Goal: Task Accomplishment & Management: Complete application form

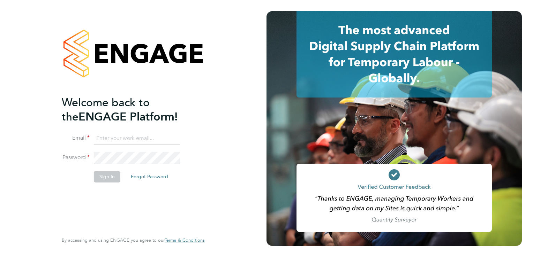
type input "sally.smith@acornpeople.com"
click at [101, 175] on button "Sign In" at bounding box center [107, 176] width 27 height 11
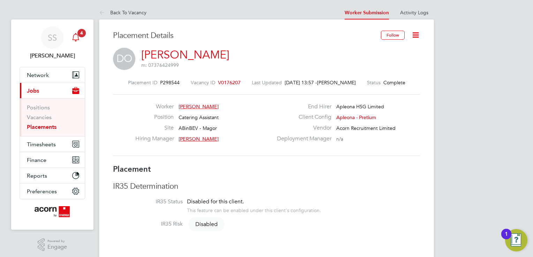
click at [80, 38] on div "Main navigation" at bounding box center [76, 38] width 14 height 14
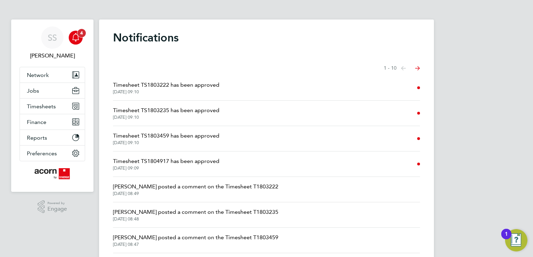
click at [79, 39] on icon "Main navigation" at bounding box center [76, 37] width 8 height 8
click at [45, 107] on span "Timesheets" at bounding box center [41, 106] width 29 height 7
click at [41, 107] on span "Timesheets" at bounding box center [41, 106] width 29 height 7
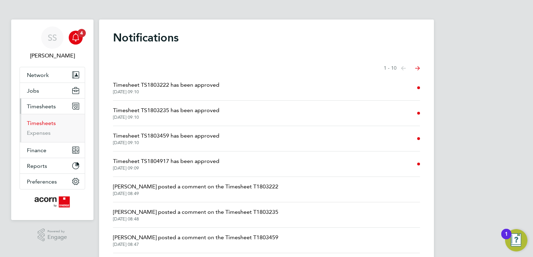
click at [43, 121] on link "Timesheets" at bounding box center [41, 123] width 29 height 7
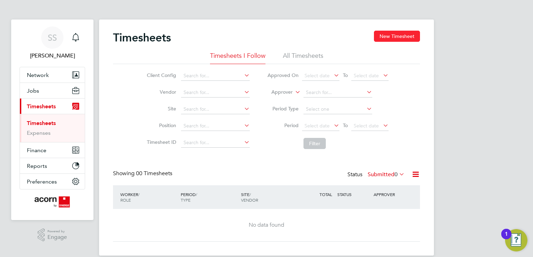
click at [396, 41] on button "New Timesheet" at bounding box center [397, 36] width 46 height 11
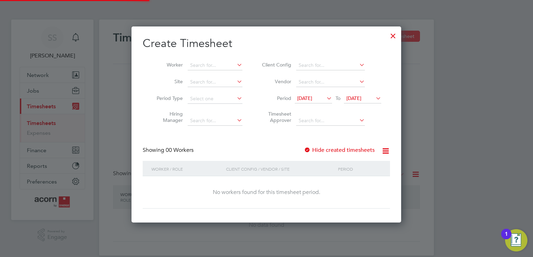
scroll to position [3, 3]
click at [312, 98] on span "[DATE]" at bounding box center [304, 98] width 15 height 6
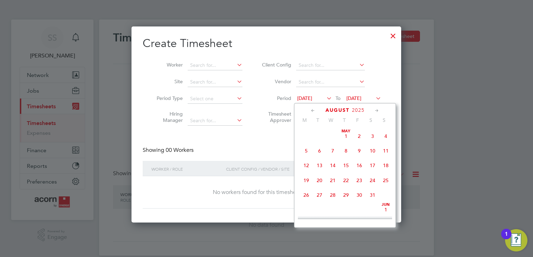
scroll to position [243, 0]
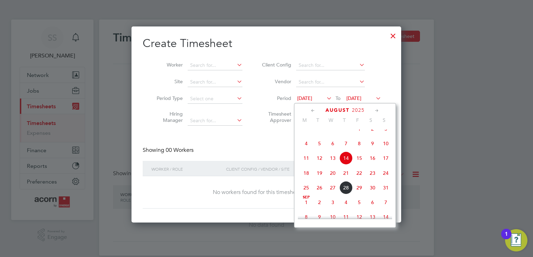
click at [306, 195] on span "25" at bounding box center [306, 187] width 13 height 13
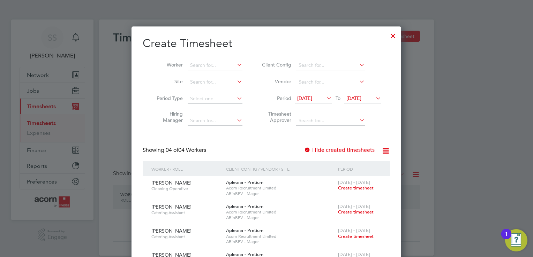
click at [361, 98] on span "[DATE]" at bounding box center [353, 98] width 15 height 6
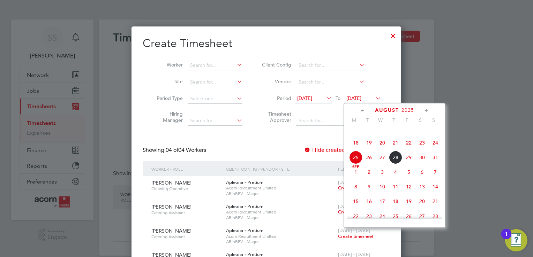
click at [408, 164] on span "29" at bounding box center [408, 157] width 13 height 13
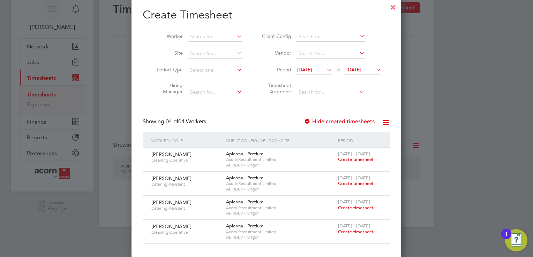
click at [380, 92] on li "Timesheet Approver" at bounding box center [320, 90] width 139 height 22
click at [397, 8] on div at bounding box center [393, 5] width 13 height 13
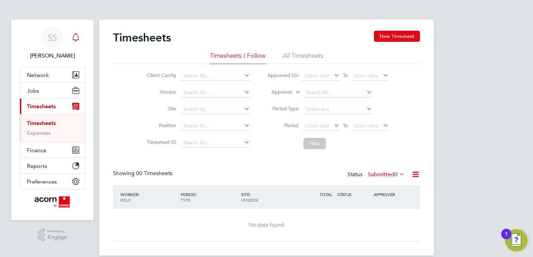
click at [80, 38] on div "Main navigation" at bounding box center [76, 38] width 14 height 14
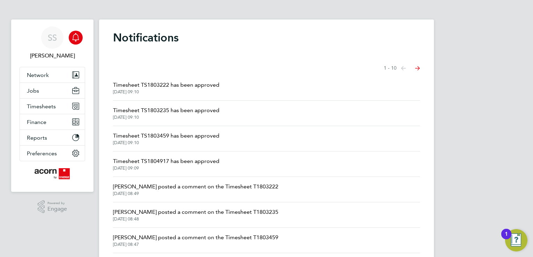
click at [174, 83] on span "Timesheet TS1803222 has been approved" at bounding box center [166, 85] width 106 height 8
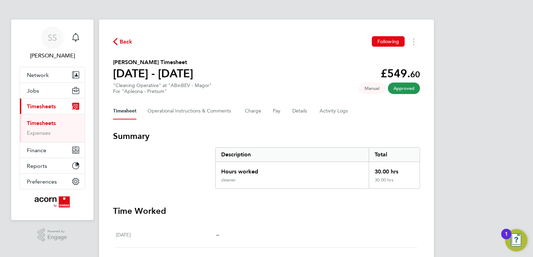
click at [125, 42] on span "Back" at bounding box center [126, 42] width 13 height 8
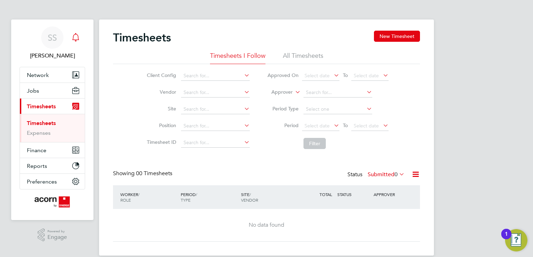
click at [81, 37] on div "Main navigation" at bounding box center [76, 38] width 14 height 14
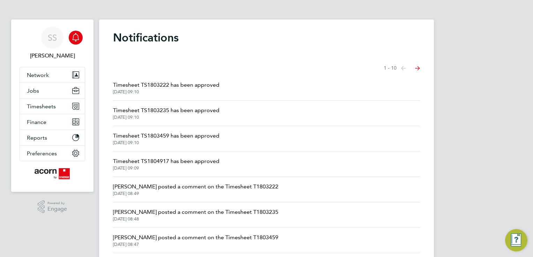
click at [168, 113] on span "Timesheet TS1803235 has been approved" at bounding box center [166, 110] width 106 height 8
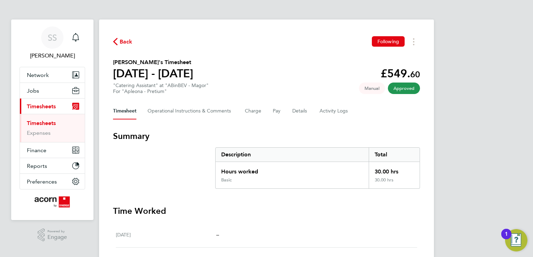
click at [120, 46] on span "Back" at bounding box center [126, 42] width 13 height 8
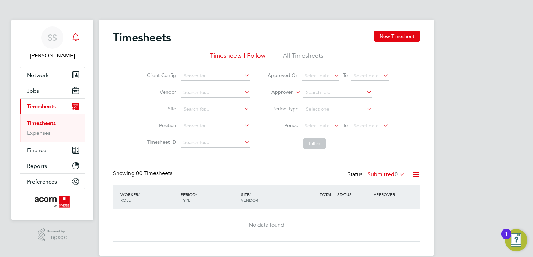
click at [73, 44] on div "Main navigation" at bounding box center [76, 38] width 14 height 14
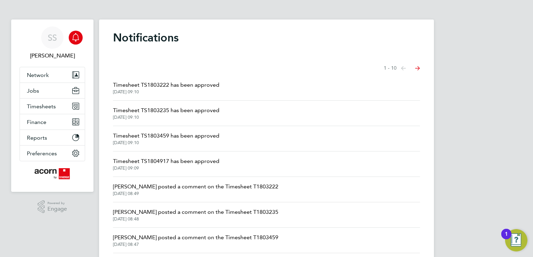
click at [133, 142] on span "[DATE] 09:10" at bounding box center [166, 143] width 106 height 6
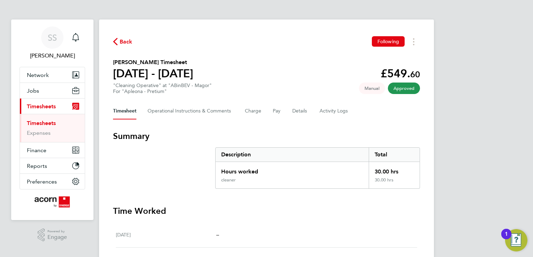
click at [121, 42] on span "Back" at bounding box center [126, 42] width 13 height 8
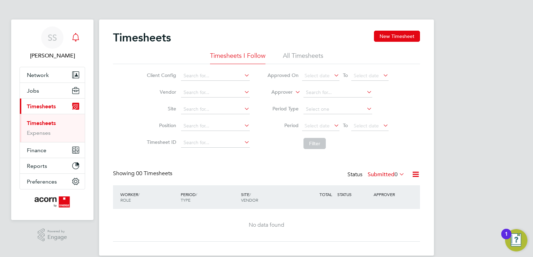
click at [80, 40] on div "Main navigation" at bounding box center [76, 38] width 14 height 14
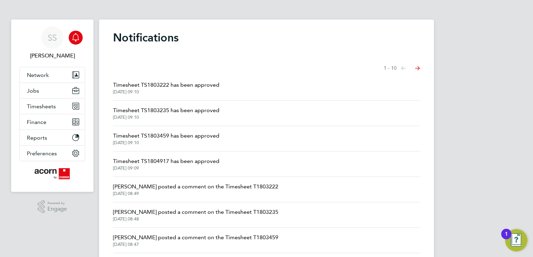
click at [187, 158] on span "Timesheet TS1804917 has been approved" at bounding box center [166, 161] width 106 height 8
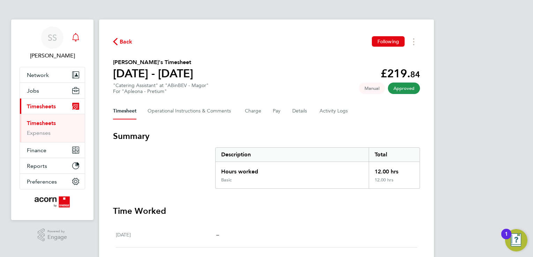
click at [73, 39] on icon "Main navigation" at bounding box center [76, 37] width 8 height 8
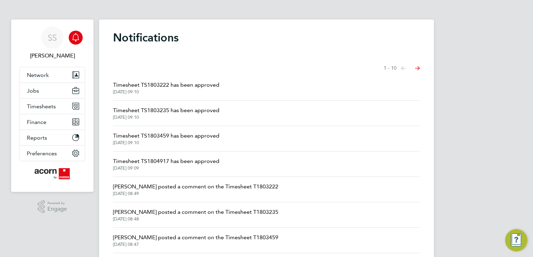
scroll to position [97, 0]
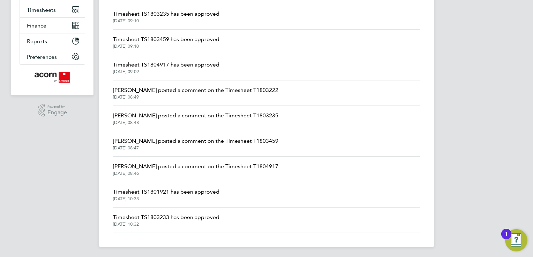
click at [161, 193] on span "Timesheet TS1801921 has been approved" at bounding box center [166, 192] width 106 height 8
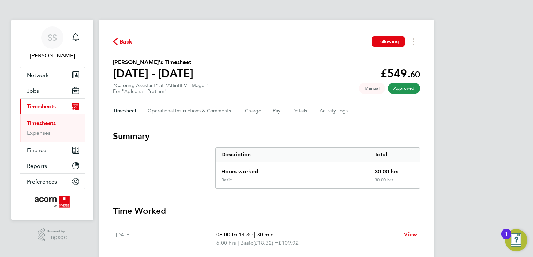
click at [125, 47] on div "Back Following" at bounding box center [266, 41] width 307 height 11
click at [123, 42] on span "Back" at bounding box center [126, 42] width 13 height 8
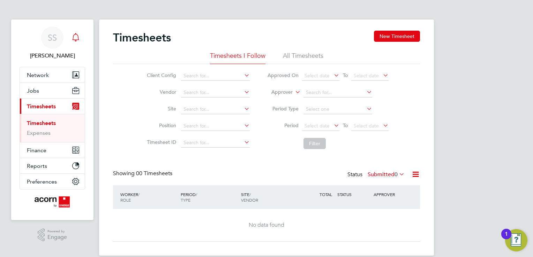
click at [79, 38] on icon "Main navigation" at bounding box center [76, 37] width 8 height 8
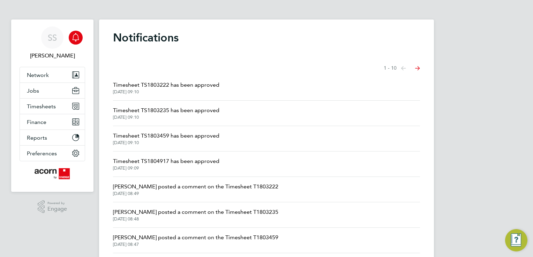
scroll to position [97, 0]
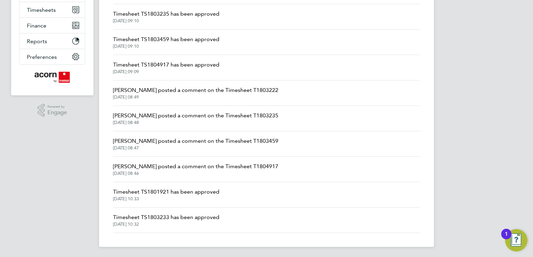
click at [153, 217] on span "Timesheet TS1803233 has been approved" at bounding box center [166, 217] width 106 height 8
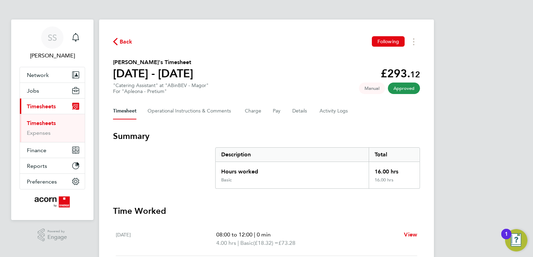
click at [40, 122] on link "Timesheets" at bounding box center [41, 123] width 29 height 7
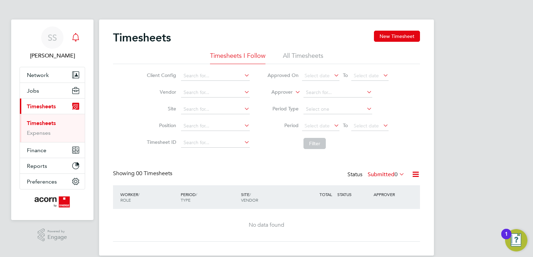
click at [78, 40] on icon "Main navigation" at bounding box center [75, 36] width 7 height 7
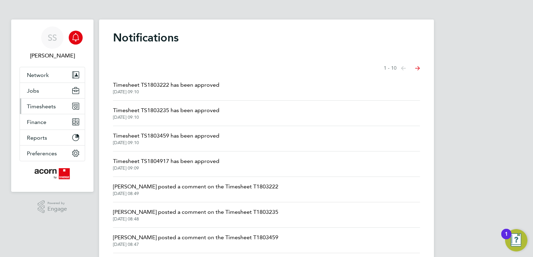
click at [40, 102] on button "Timesheets" at bounding box center [52, 106] width 65 height 15
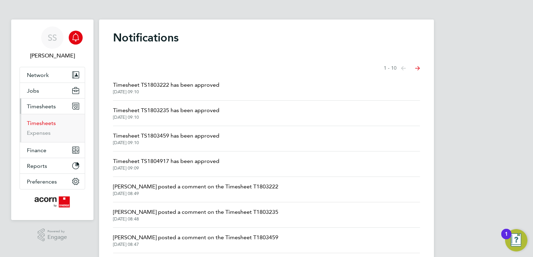
click at [43, 126] on link "Timesheets" at bounding box center [41, 123] width 29 height 7
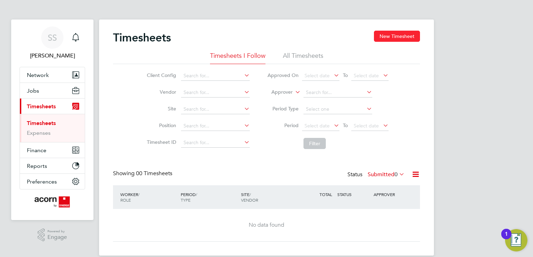
click at [399, 39] on button "New Timesheet" at bounding box center [397, 36] width 46 height 11
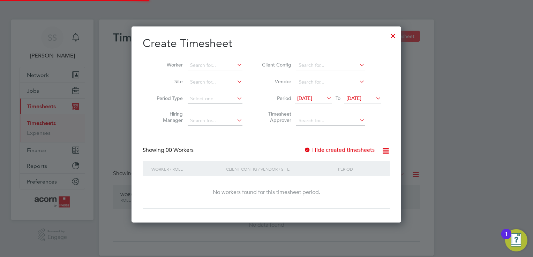
scroll to position [196, 270]
click at [392, 38] on div at bounding box center [393, 34] width 13 height 13
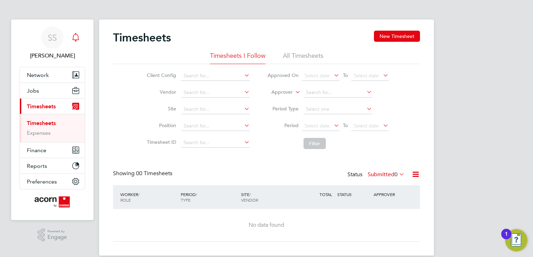
click at [77, 39] on icon "Main navigation" at bounding box center [76, 37] width 8 height 8
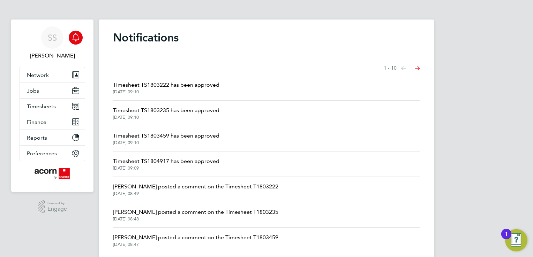
click at [171, 94] on span "[DATE] 09:10" at bounding box center [166, 92] width 106 height 6
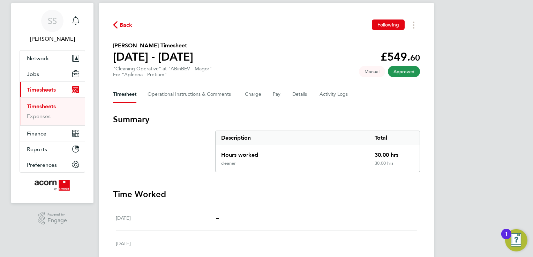
scroll to position [14, 0]
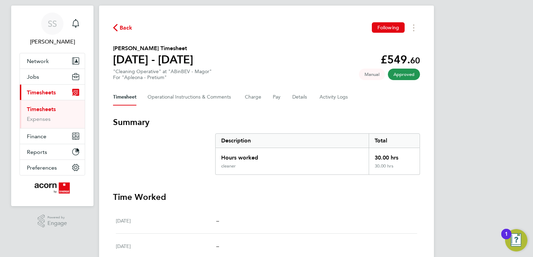
click at [53, 108] on link "Timesheets" at bounding box center [41, 109] width 29 height 7
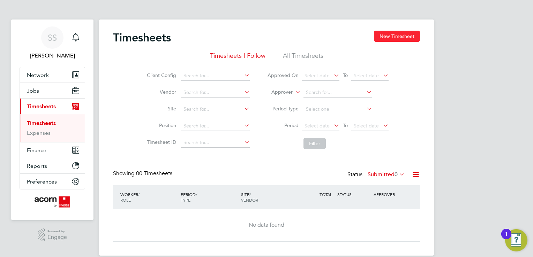
click at [404, 35] on button "New Timesheet" at bounding box center [397, 36] width 46 height 11
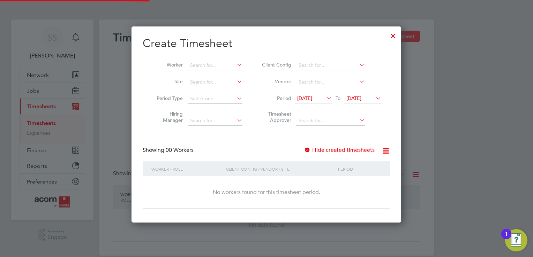
scroll to position [196, 270]
click at [321, 93] on li "Period [DATE] To [DATE]" at bounding box center [320, 99] width 139 height 17
click at [312, 100] on span "[DATE]" at bounding box center [304, 98] width 15 height 6
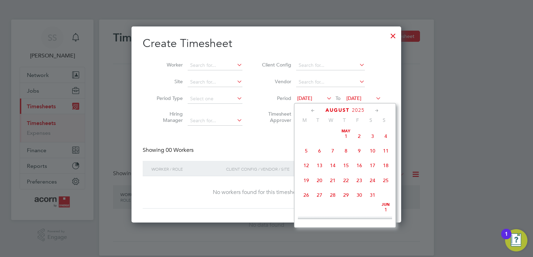
scroll to position [243, 0]
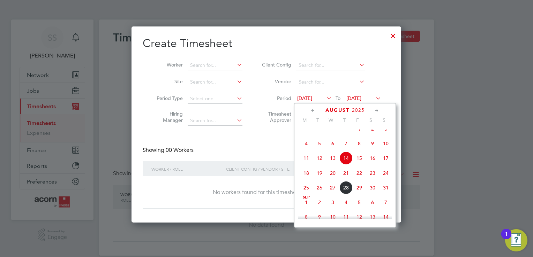
click at [304, 180] on span "18" at bounding box center [306, 173] width 13 height 13
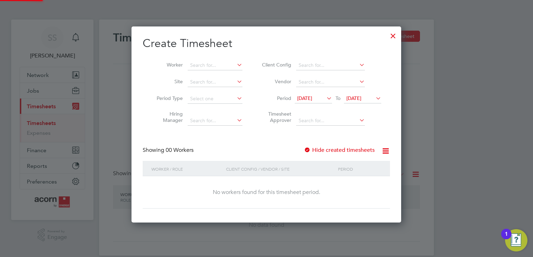
scroll to position [196, 270]
click at [363, 102] on span "[DATE]" at bounding box center [362, 98] width 37 height 9
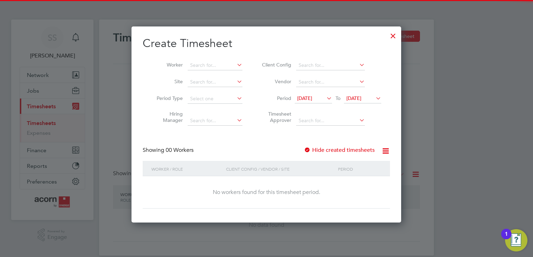
scroll to position [258, 0]
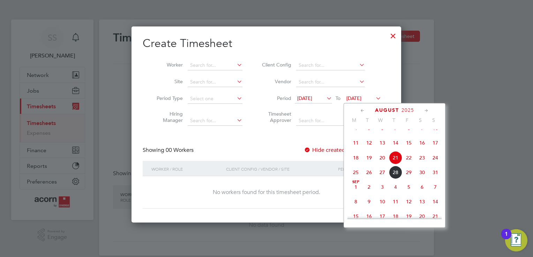
click at [356, 177] on span "25" at bounding box center [355, 172] width 13 height 13
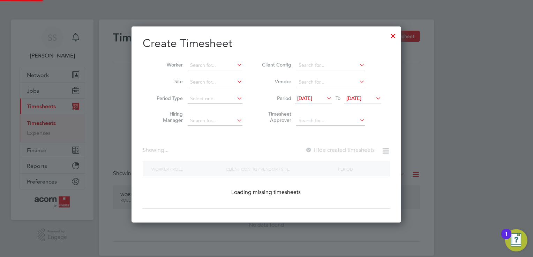
scroll to position [260, 270]
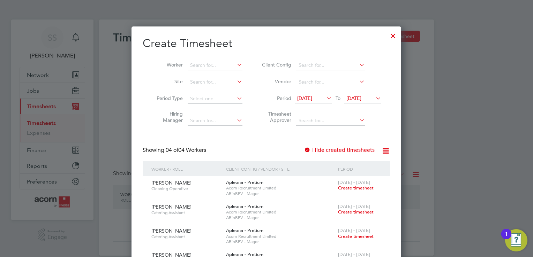
click at [325, 103] on icon at bounding box center [325, 98] width 0 height 10
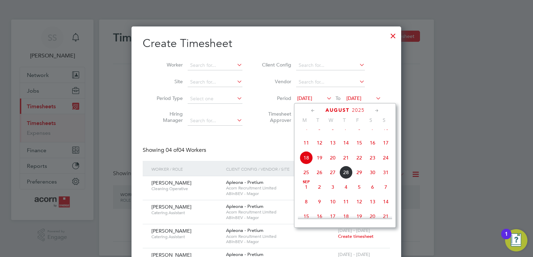
click at [305, 179] on span "25" at bounding box center [306, 172] width 13 height 13
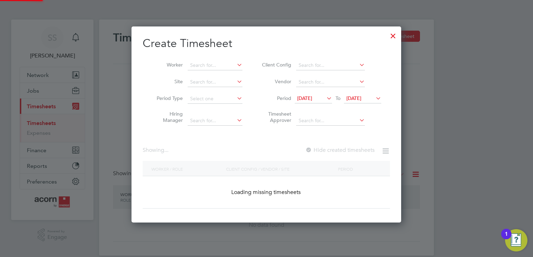
scroll to position [260, 270]
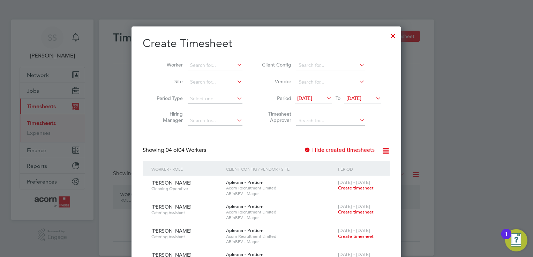
click at [359, 101] on span "[DATE]" at bounding box center [362, 98] width 37 height 9
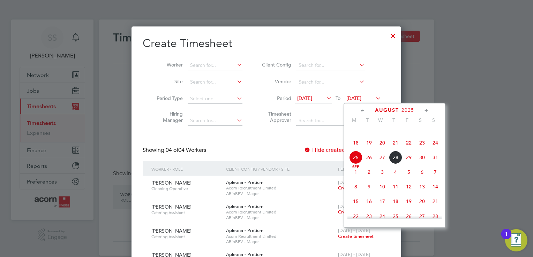
click at [408, 164] on span "29" at bounding box center [408, 157] width 13 height 13
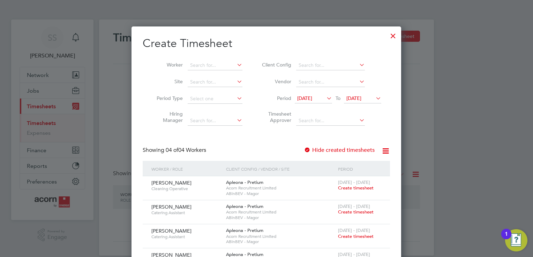
scroll to position [29, 0]
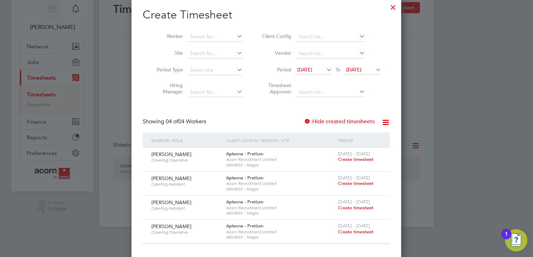
click at [352, 158] on span "Create timesheet" at bounding box center [356, 160] width 36 height 6
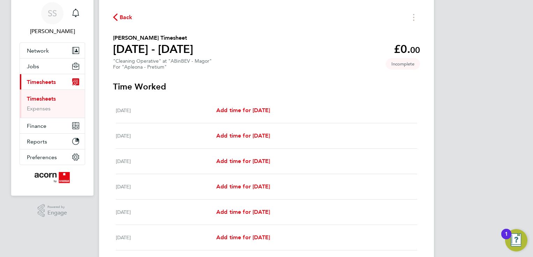
scroll to position [25, 0]
click at [249, 163] on span "Add time for [DATE]" at bounding box center [243, 161] width 54 height 7
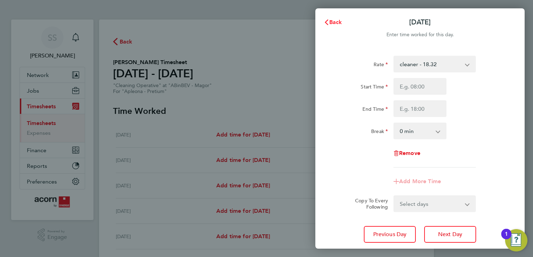
click at [332, 21] on span "Back" at bounding box center [335, 22] width 13 height 7
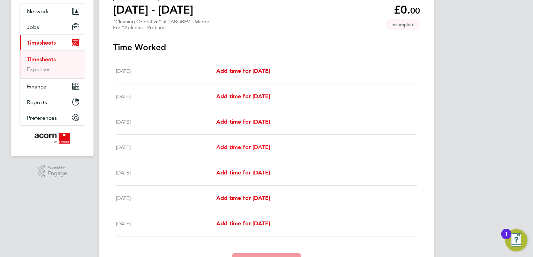
click at [243, 149] on span "Add time for [DATE]" at bounding box center [243, 147] width 54 height 7
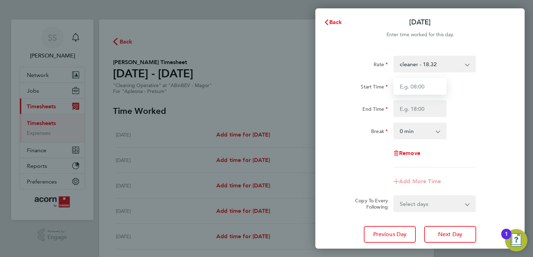
click at [420, 89] on input "Start Time" at bounding box center [419, 86] width 53 height 17
type input "06:00"
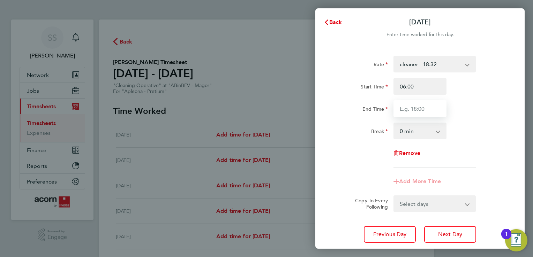
click at [410, 108] on input "End Time" at bounding box center [419, 108] width 53 height 17
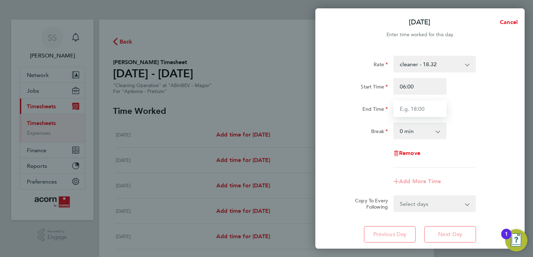
type input "14:00"
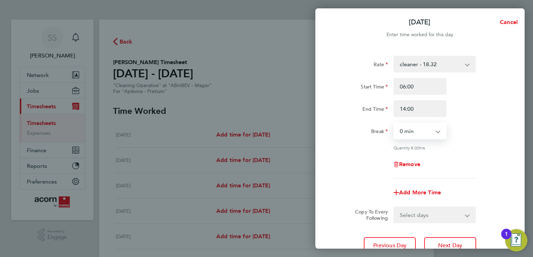
click at [402, 132] on select "0 min 15 min 30 min 45 min 60 min 75 min 90 min" at bounding box center [415, 130] width 43 height 15
select select "30"
click at [394, 123] on select "0 min 15 min 30 min 45 min 60 min 75 min 90 min" at bounding box center [415, 130] width 43 height 15
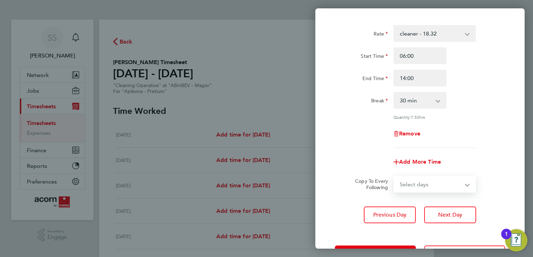
click at [437, 186] on select "Select days Day [DATE] [DATE] [DATE]" at bounding box center [430, 184] width 73 height 15
select select "DAY"
click at [394, 177] on select "Select days Day [DATE] [DATE] [DATE]" at bounding box center [430, 184] width 73 height 15
select select "[DATE]"
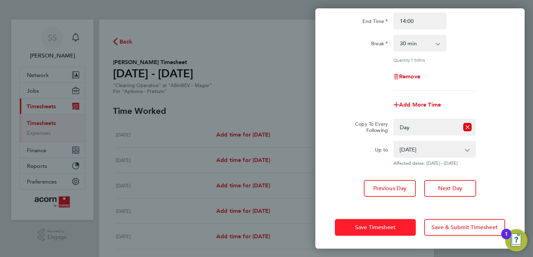
click at [384, 224] on span "Save Timesheet" at bounding box center [375, 227] width 40 height 7
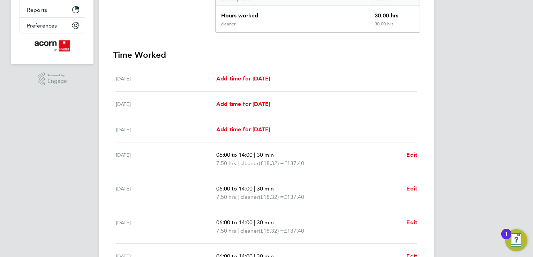
scroll to position [162, 0]
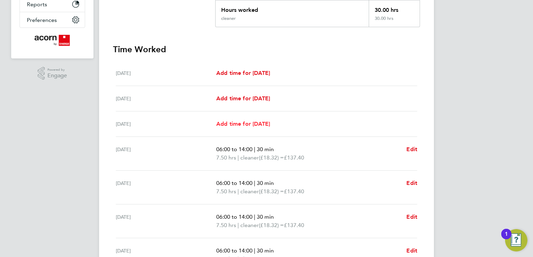
click at [265, 122] on span "Add time for [DATE]" at bounding box center [243, 124] width 54 height 7
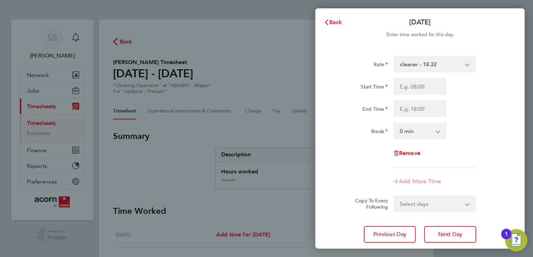
click at [328, 20] on icon "button" at bounding box center [326, 23] width 3 height 6
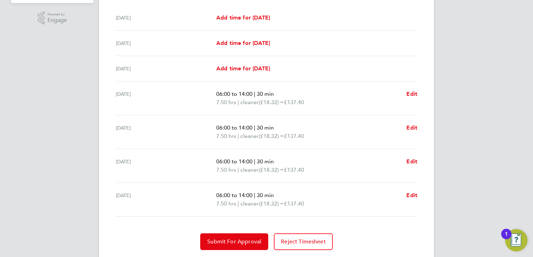
scroll to position [220, 0]
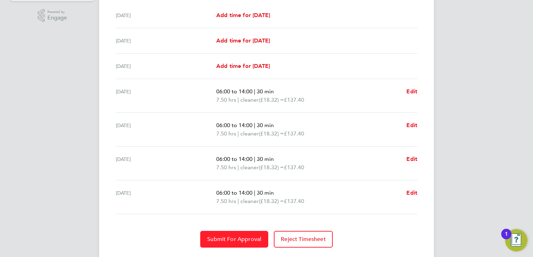
click at [236, 239] on span "Submit For Approval" at bounding box center [234, 239] width 54 height 7
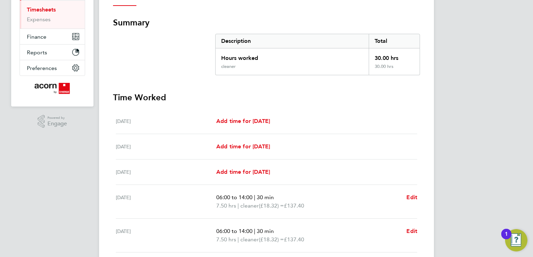
scroll to position [0, 0]
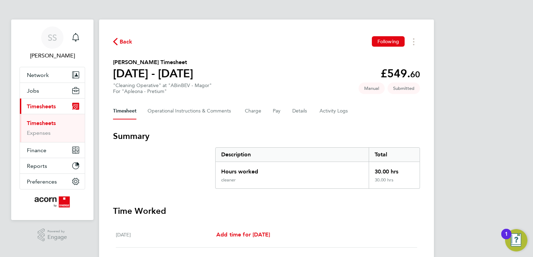
click at [45, 121] on link "Timesheets" at bounding box center [41, 123] width 29 height 7
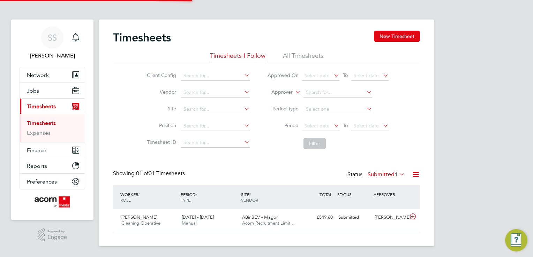
scroll to position [17, 61]
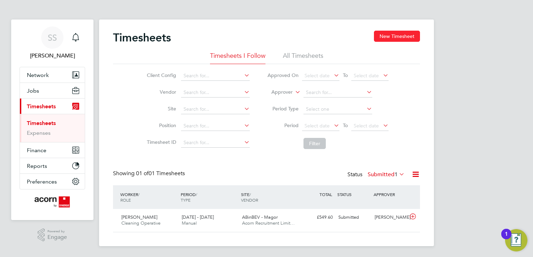
click at [403, 37] on button "New Timesheet" at bounding box center [397, 36] width 46 height 11
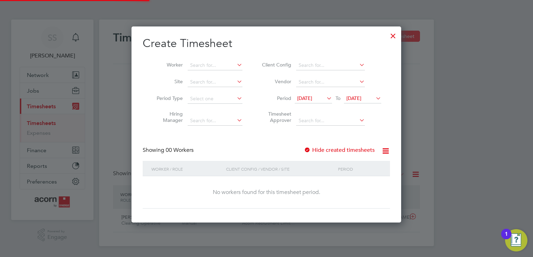
scroll to position [196, 270]
click at [312, 99] on span "[DATE]" at bounding box center [304, 98] width 15 height 6
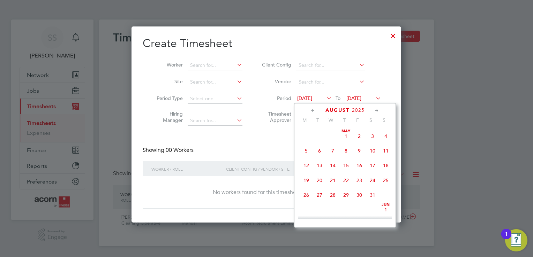
scroll to position [243, 0]
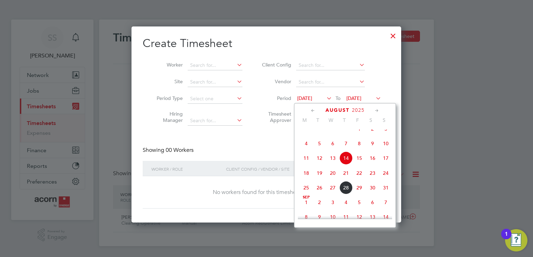
click at [304, 195] on span "25" at bounding box center [306, 187] width 13 height 13
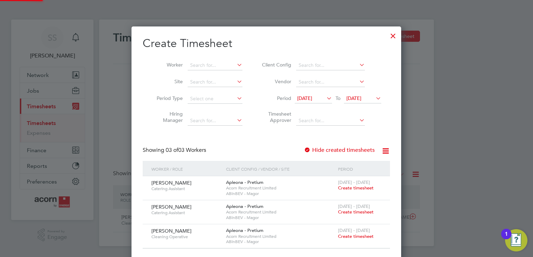
scroll to position [236, 270]
click at [363, 101] on span "[DATE]" at bounding box center [362, 98] width 37 height 9
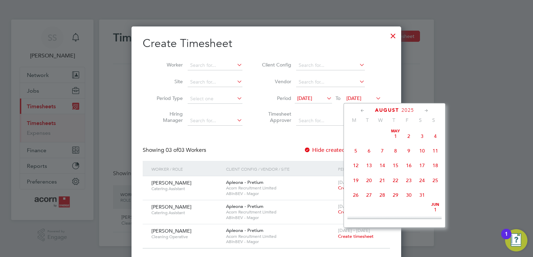
scroll to position [273, 0]
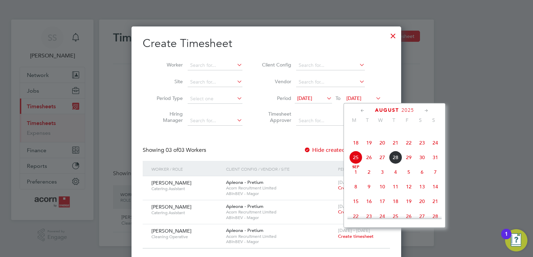
click at [407, 164] on span "29" at bounding box center [408, 157] width 13 height 13
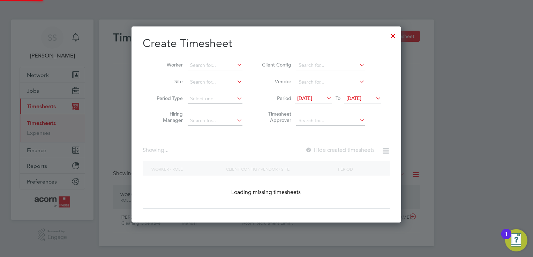
scroll to position [236, 270]
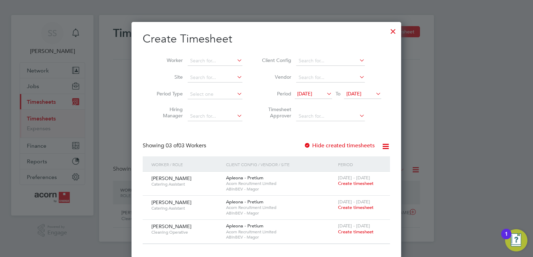
click at [359, 183] on span "Create timesheet" at bounding box center [356, 184] width 36 height 6
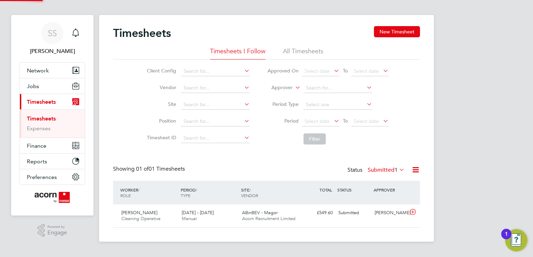
scroll to position [3, 0]
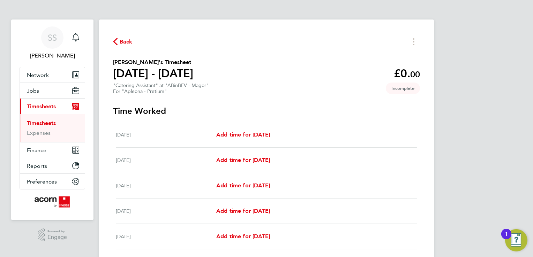
scroll to position [72, 0]
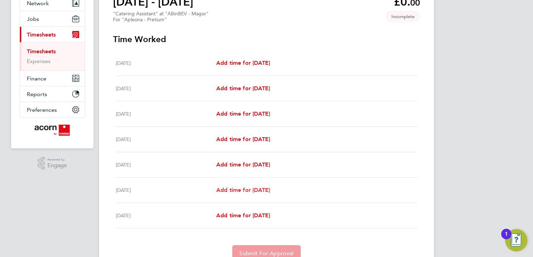
click at [230, 191] on span "Add time for [DATE]" at bounding box center [243, 190] width 54 height 7
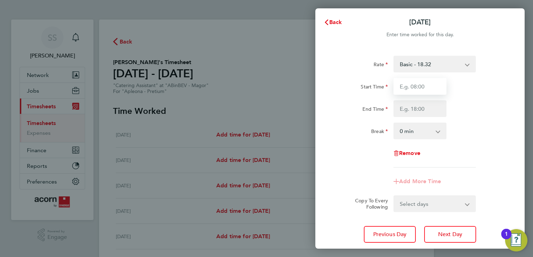
click at [420, 87] on input "Start Time" at bounding box center [419, 86] width 53 height 17
type input "08:00"
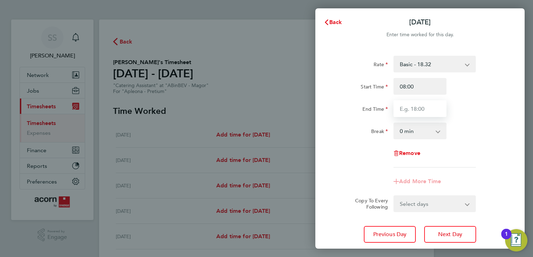
click at [406, 114] on input "End Time" at bounding box center [419, 108] width 53 height 17
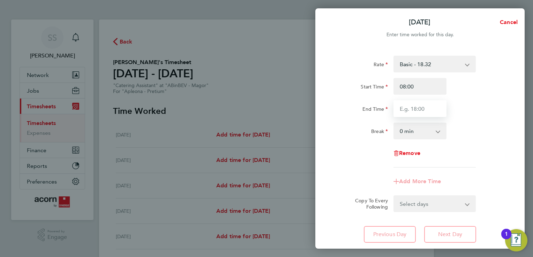
type input "14:30"
click at [409, 132] on select "0 min 15 min 30 min 45 min 60 min 75 min 90 min" at bounding box center [415, 130] width 43 height 15
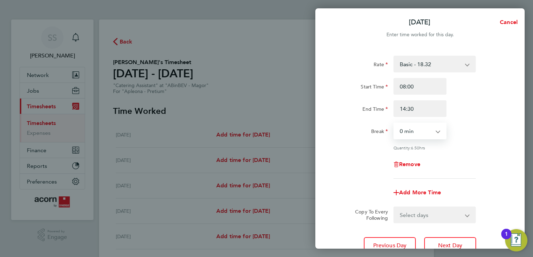
select select "30"
click at [394, 123] on select "0 min 15 min 30 min 45 min 60 min 75 min 90 min" at bounding box center [415, 130] width 43 height 15
click at [421, 208] on select "Select days [DATE]" at bounding box center [430, 215] width 73 height 15
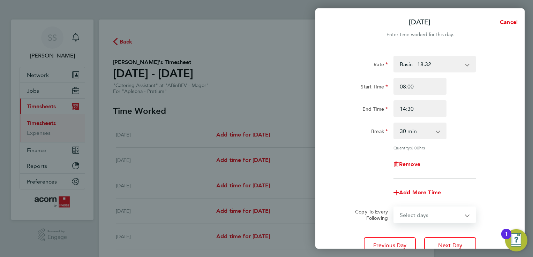
select select "FRI"
click at [394, 208] on select "Select days [DATE]" at bounding box center [430, 215] width 73 height 15
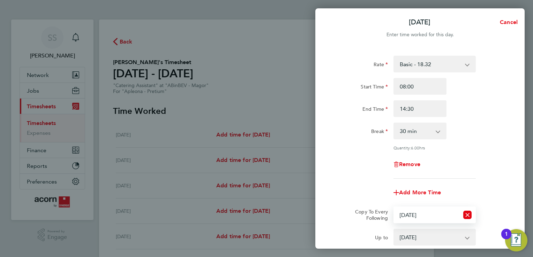
scroll to position [84, 0]
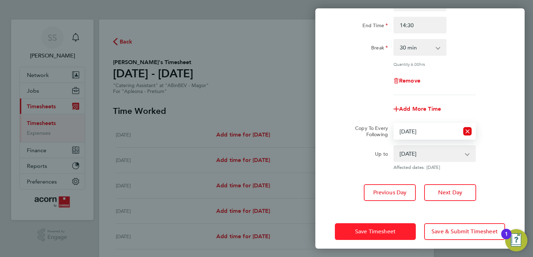
click at [374, 232] on span "Save Timesheet" at bounding box center [375, 231] width 40 height 7
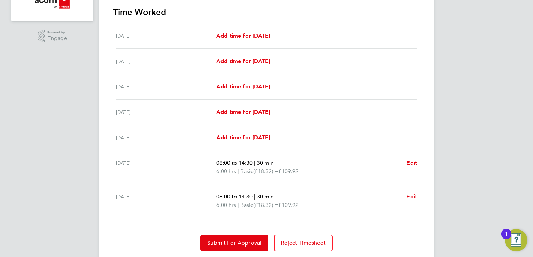
scroll to position [213, 0]
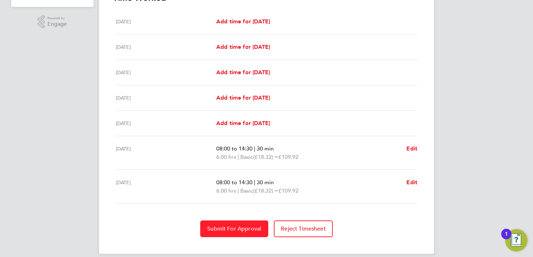
click at [229, 226] on span "Submit For Approval" at bounding box center [234, 229] width 54 height 7
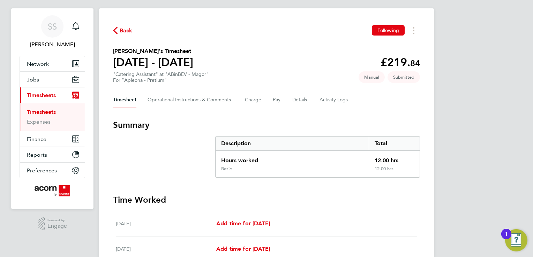
click at [122, 32] on span "Back" at bounding box center [126, 31] width 13 height 8
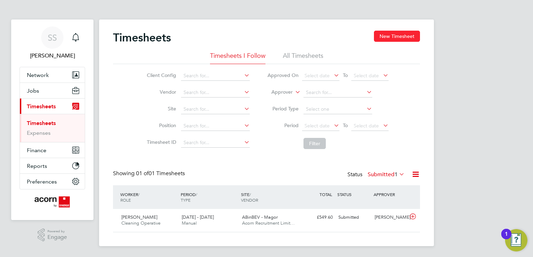
click at [402, 38] on button "New Timesheet" at bounding box center [397, 36] width 46 height 11
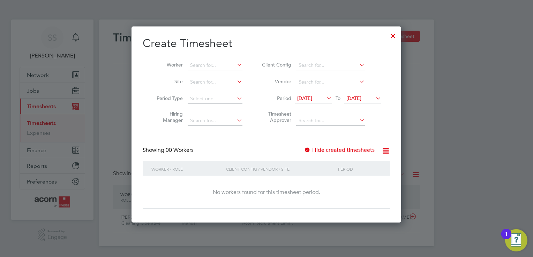
click at [312, 97] on span "[DATE]" at bounding box center [304, 98] width 15 height 6
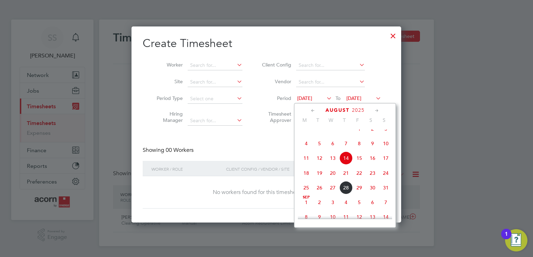
click at [306, 195] on span "25" at bounding box center [306, 187] width 13 height 13
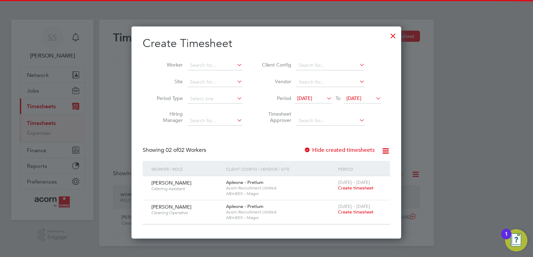
click at [357, 100] on span "[DATE]" at bounding box center [353, 98] width 15 height 6
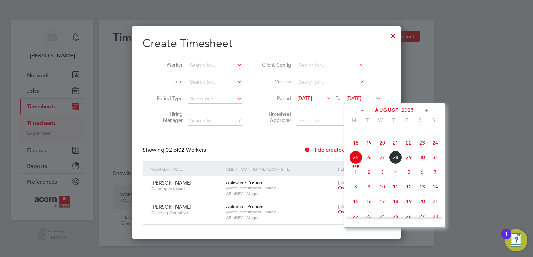
click at [409, 164] on span "29" at bounding box center [408, 157] width 13 height 13
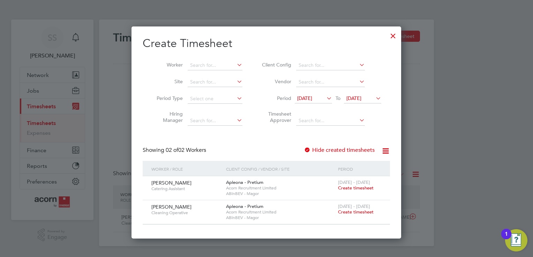
click at [353, 189] on span "Create timesheet" at bounding box center [356, 188] width 36 height 6
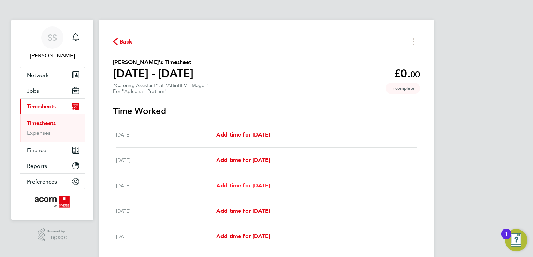
click at [261, 184] on span "Add time for [DATE]" at bounding box center [243, 185] width 54 height 7
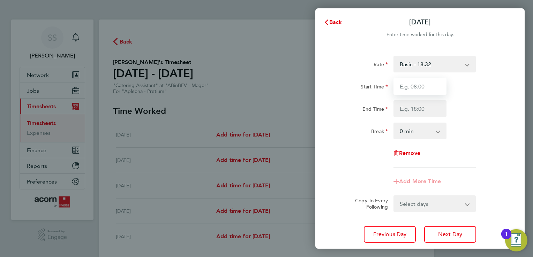
click at [412, 90] on input "Start Time" at bounding box center [419, 86] width 53 height 17
click at [413, 84] on input "06:00" at bounding box center [419, 86] width 53 height 17
type input "0"
type input "08:00"
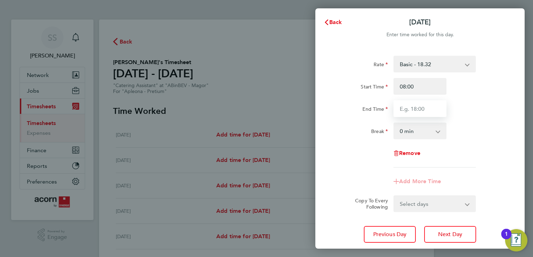
click at [415, 110] on input "End Time" at bounding box center [419, 108] width 53 height 17
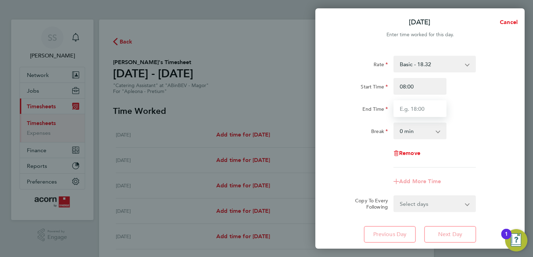
type input "14:30"
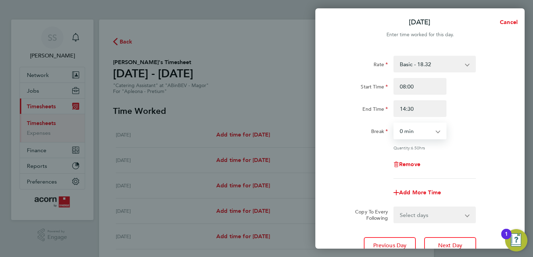
click at [409, 130] on select "0 min 15 min 30 min 45 min 60 min 75 min 90 min" at bounding box center [415, 130] width 43 height 15
select select "30"
click at [394, 123] on select "0 min 15 min 30 min 45 min 60 min 75 min 90 min" at bounding box center [415, 130] width 43 height 15
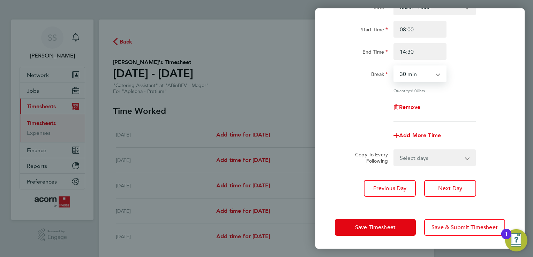
click at [415, 161] on select "Select days Day [DATE] [DATE] [DATE] [DATE]" at bounding box center [430, 157] width 73 height 15
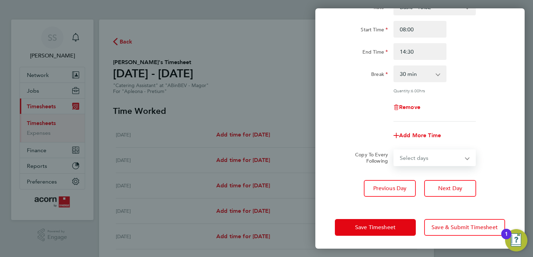
click at [488, 134] on div "Add More Time" at bounding box center [420, 135] width 176 height 17
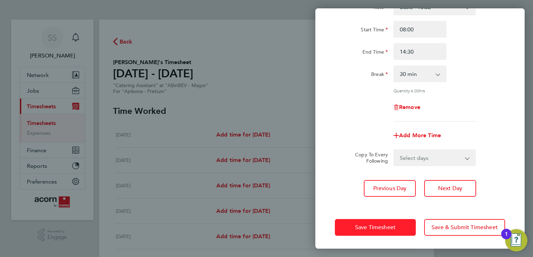
click at [374, 226] on span "Save Timesheet" at bounding box center [375, 227] width 40 height 7
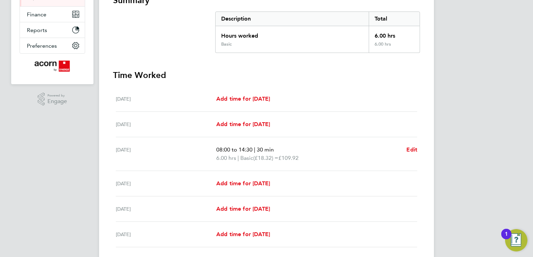
scroll to position [195, 0]
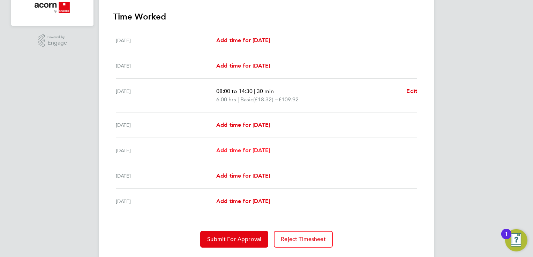
click at [245, 149] on span "Add time for [DATE]" at bounding box center [243, 150] width 54 height 7
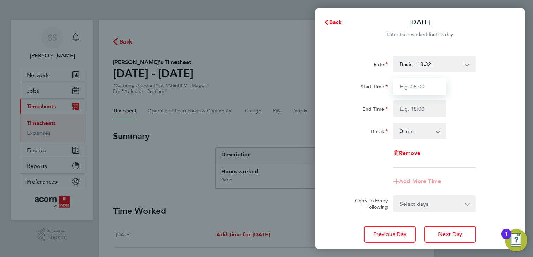
click at [425, 92] on input "Start Time" at bounding box center [419, 86] width 53 height 17
type input "08:00"
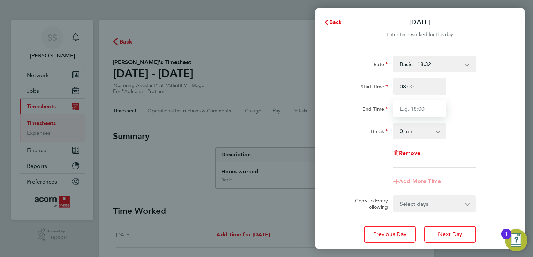
type input "14:30"
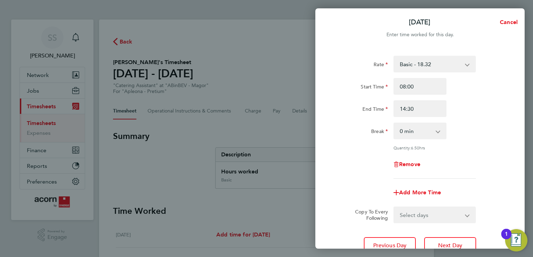
click at [418, 131] on select "0 min 15 min 30 min 45 min 60 min 75 min 90 min" at bounding box center [415, 130] width 43 height 15
select select "30"
click at [394, 123] on select "0 min 15 min 30 min 45 min 60 min 75 min 90 min" at bounding box center [415, 130] width 43 height 15
click at [419, 215] on select "Select days Day [DATE] [DATE]" at bounding box center [430, 215] width 73 height 15
select select "DAY"
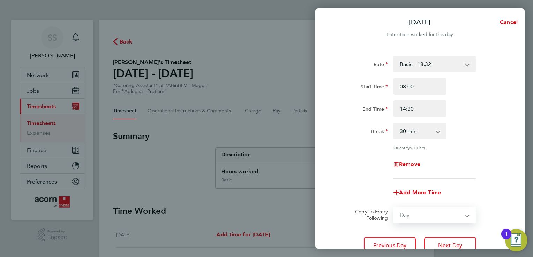
click at [394, 208] on select "Select days Day [DATE] [DATE]" at bounding box center [430, 215] width 73 height 15
select select "[DATE]"
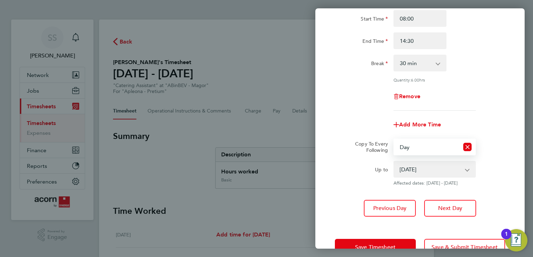
scroll to position [86, 0]
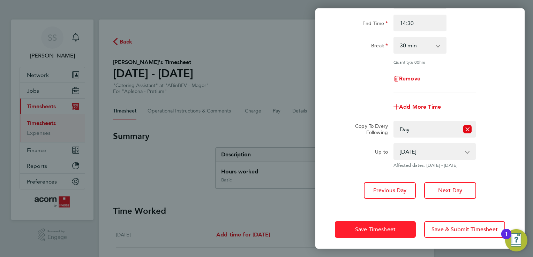
click at [374, 231] on span "Save Timesheet" at bounding box center [375, 229] width 40 height 7
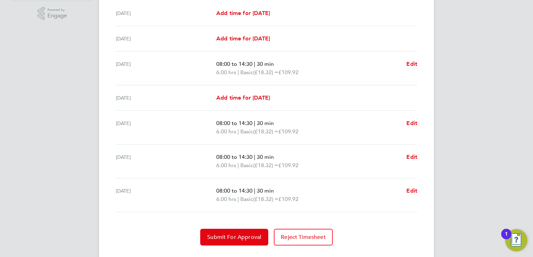
scroll to position [226, 0]
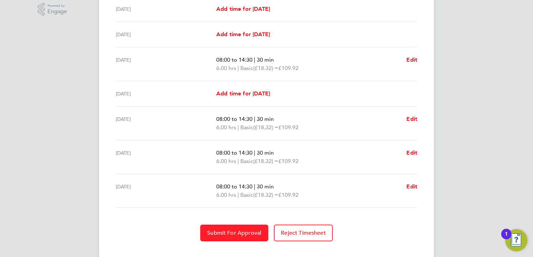
click at [234, 234] on span "Submit For Approval" at bounding box center [234, 233] width 54 height 7
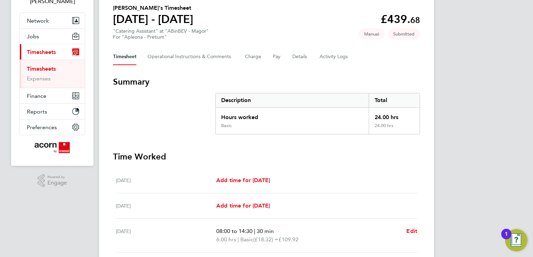
scroll to position [0, 0]
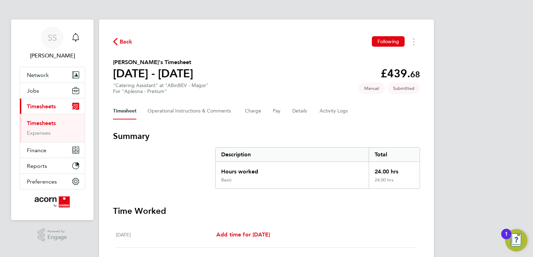
click at [38, 123] on link "Timesheets" at bounding box center [41, 123] width 29 height 7
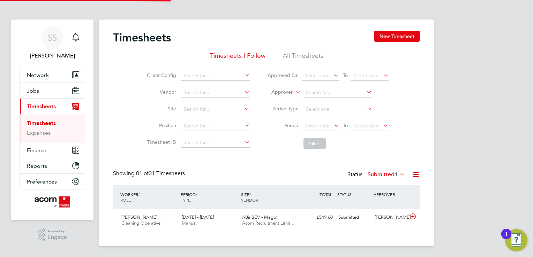
scroll to position [17, 61]
click at [395, 177] on span "1" at bounding box center [396, 174] width 3 height 7
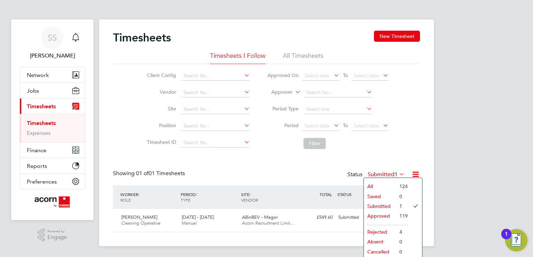
click at [385, 205] on li "Submitted" at bounding box center [380, 207] width 32 height 10
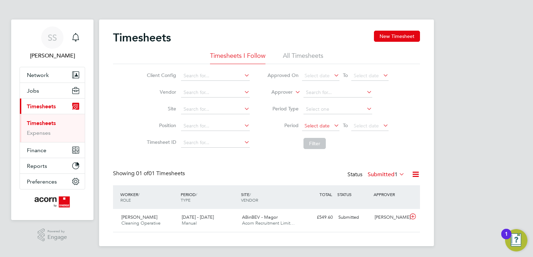
click at [315, 123] on span "Select date" at bounding box center [317, 126] width 25 height 6
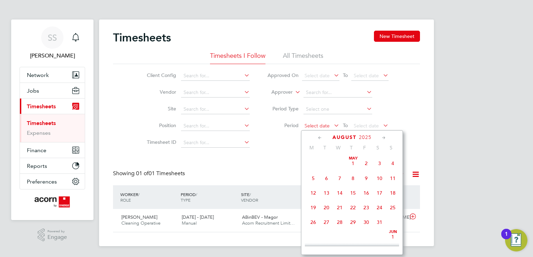
scroll to position [273, 0]
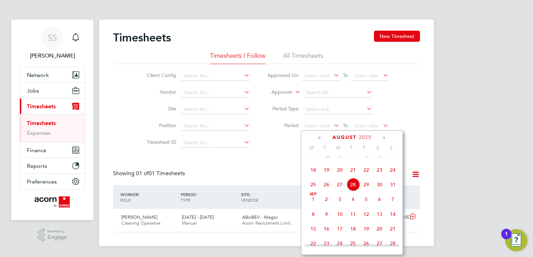
click at [315, 191] on span "25" at bounding box center [313, 184] width 13 height 13
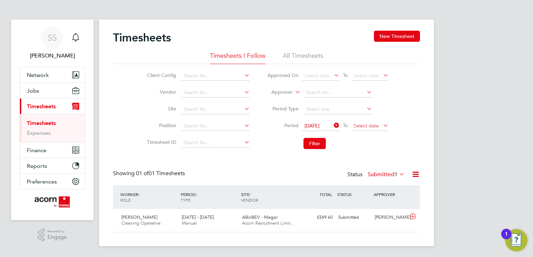
click at [370, 127] on span "Select date" at bounding box center [366, 126] width 25 height 6
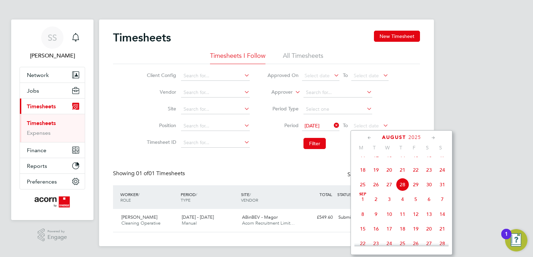
click at [415, 192] on span "29" at bounding box center [415, 184] width 13 height 13
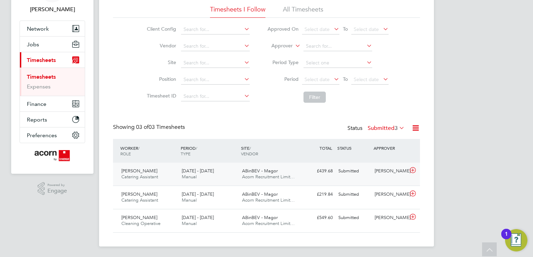
click at [219, 174] on div "23 - 29 Aug 2025 Manual" at bounding box center [209, 174] width 60 height 17
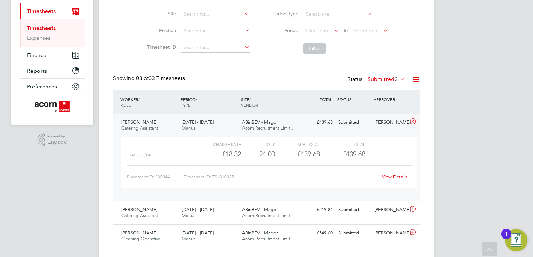
scroll to position [110, 0]
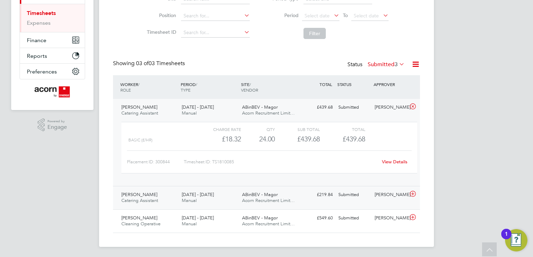
click at [212, 196] on span "[DATE] - [DATE]" at bounding box center [198, 195] width 32 height 6
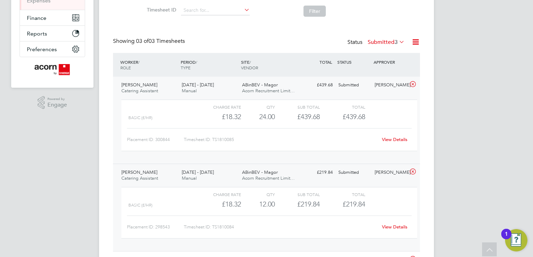
scroll to position [174, 0]
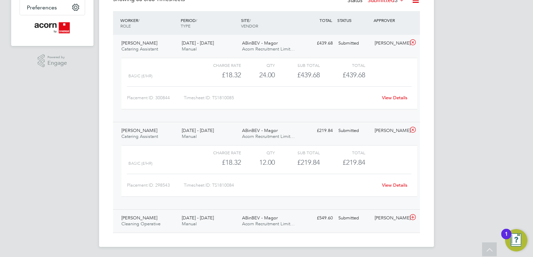
click at [213, 225] on div "23 - 29 Aug 2025 Manual" at bounding box center [209, 221] width 60 height 17
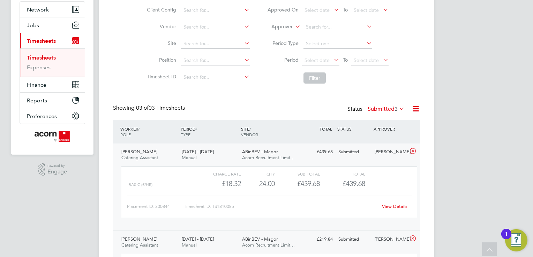
scroll to position [0, 0]
